Goal: Task Accomplishment & Management: Manage account settings

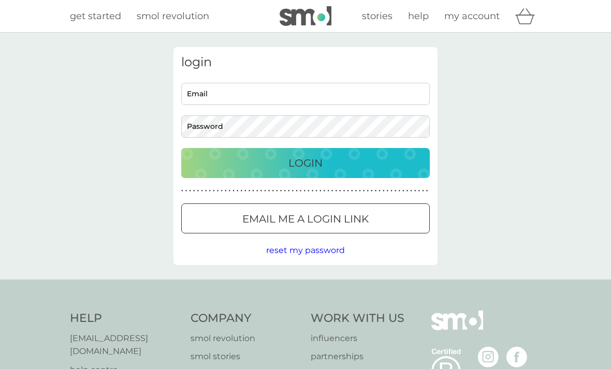
click at [192, 88] on input "Email" at bounding box center [305, 94] width 248 height 22
type input "[EMAIL_ADDRESS][DOMAIN_NAME]"
click at [305, 162] on button "Login" at bounding box center [305, 163] width 248 height 30
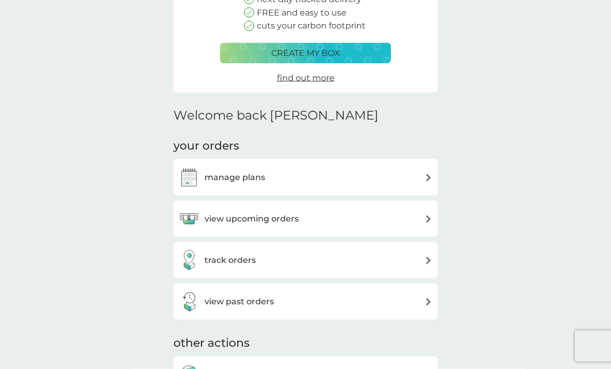
scroll to position [157, 0]
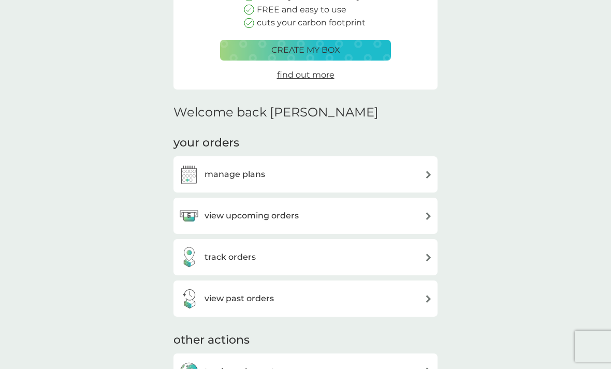
click at [231, 170] on h3 "manage plans" at bounding box center [234, 174] width 61 height 13
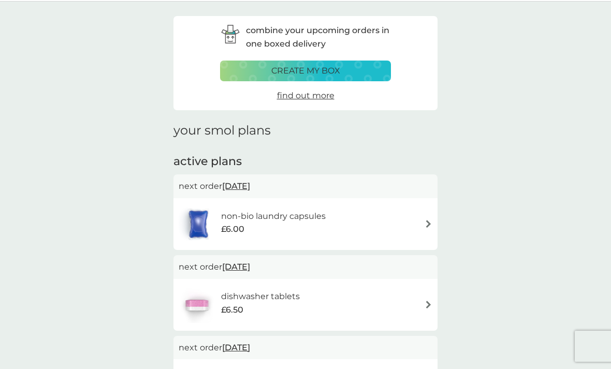
scroll to position [31, 0]
click at [239, 189] on span "[DATE]" at bounding box center [236, 186] width 28 height 20
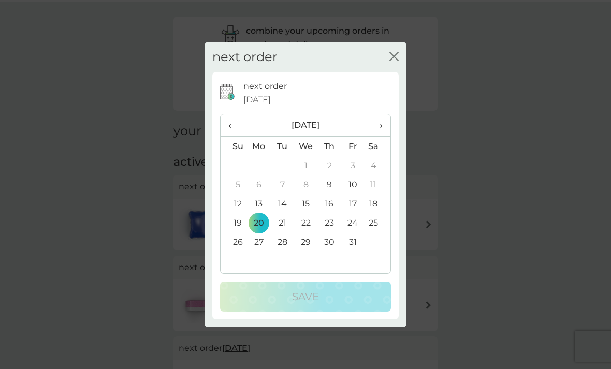
click at [391, 56] on icon "close" at bounding box center [393, 56] width 9 height 9
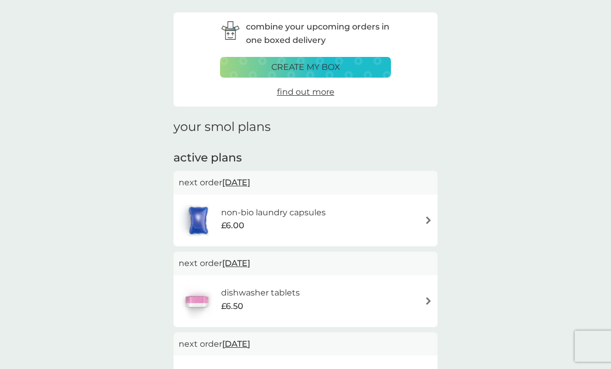
scroll to position [0, 0]
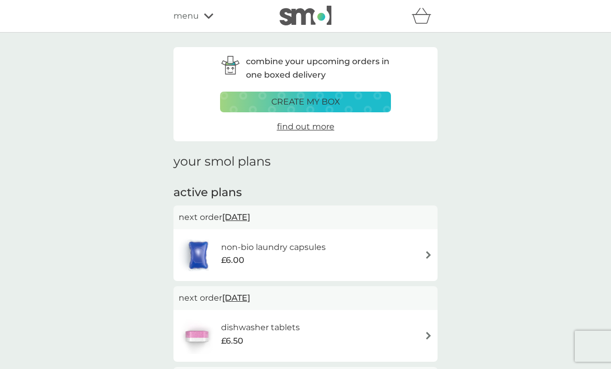
click at [192, 10] on span "menu" at bounding box center [185, 15] width 25 height 13
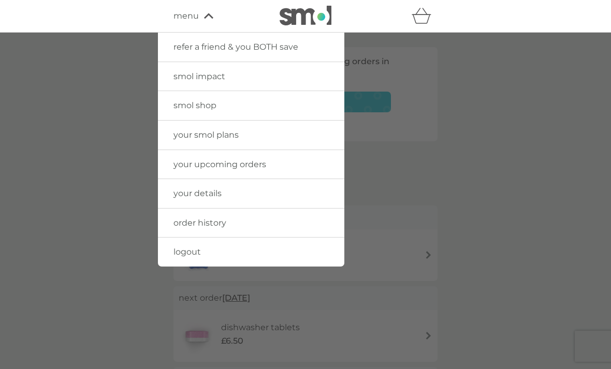
click at [175, 256] on link "logout" at bounding box center [251, 251] width 186 height 29
